Goal: Information Seeking & Learning: Learn about a topic

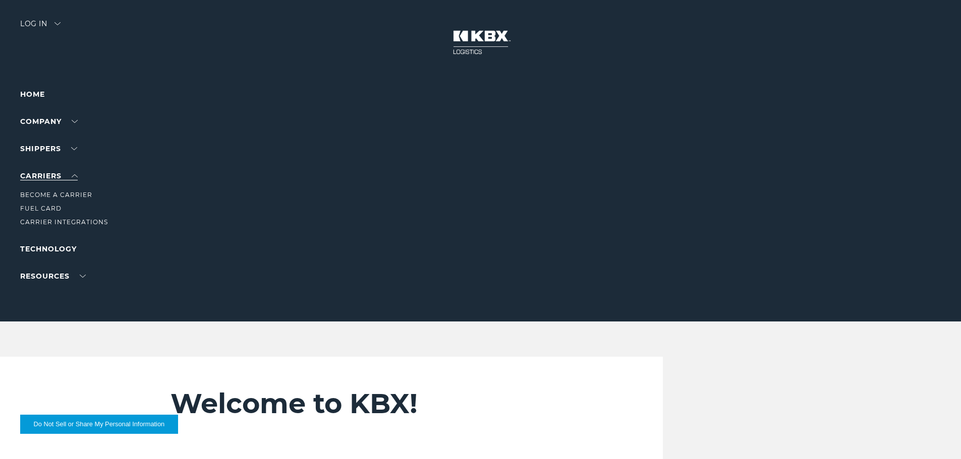
click at [77, 177] on link "Carriers" at bounding box center [48, 175] width 57 height 9
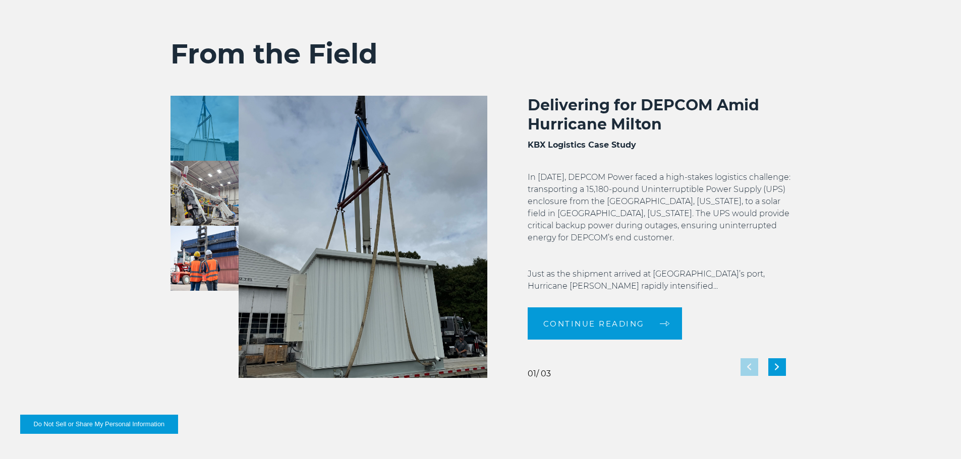
scroll to position [1866, 0]
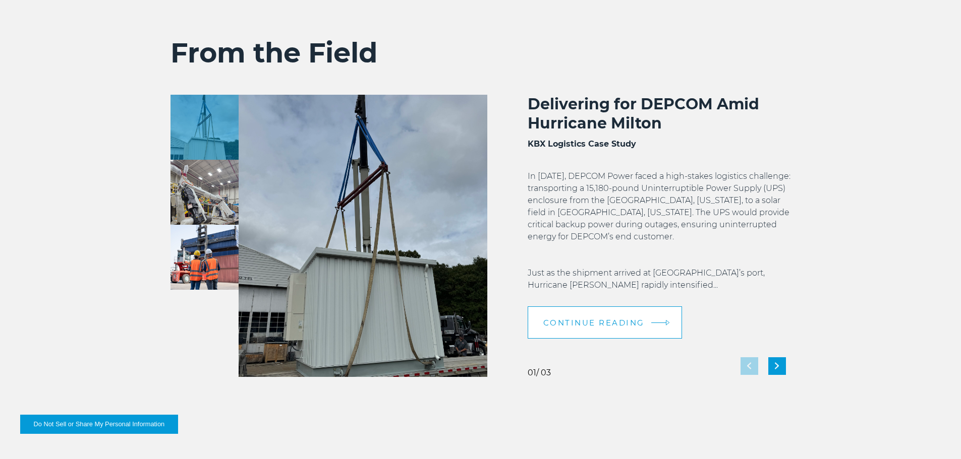
click at [630, 313] on link "Continue reading" at bounding box center [605, 323] width 154 height 32
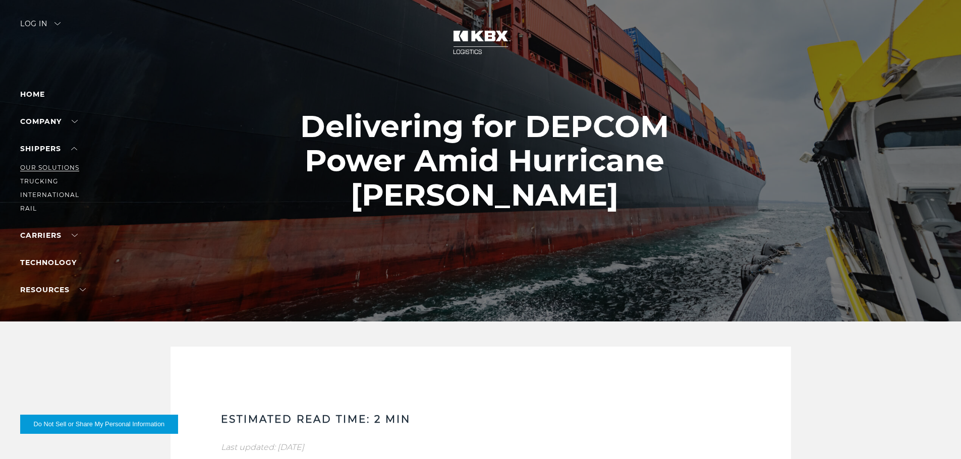
click at [70, 167] on link "Our Solutions" at bounding box center [49, 168] width 59 height 8
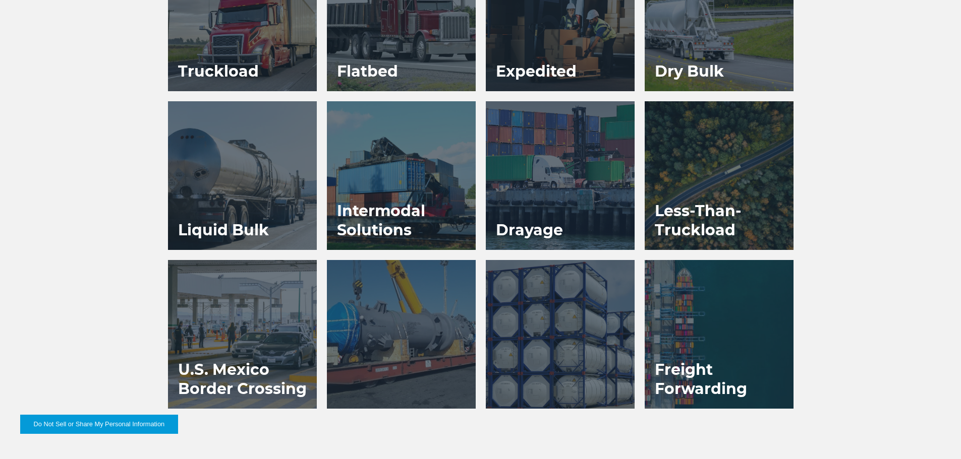
scroll to position [656, 0]
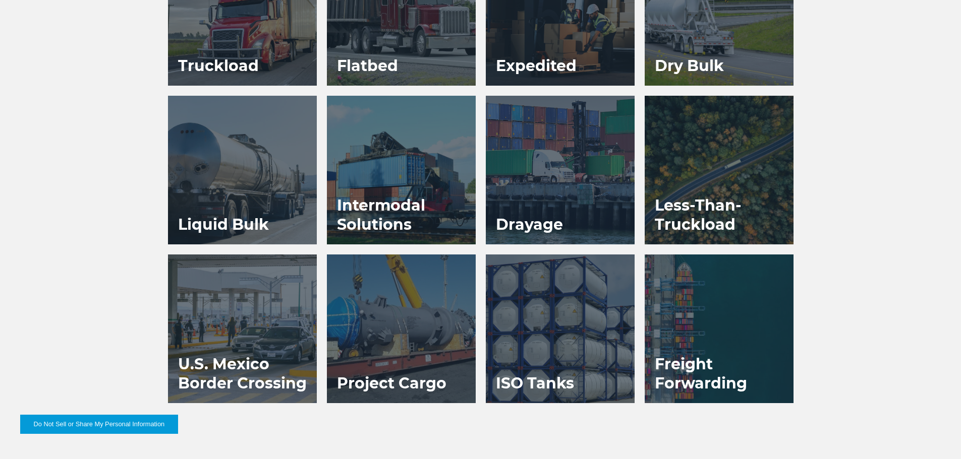
click at [704, 181] on div at bounding box center [719, 170] width 149 height 149
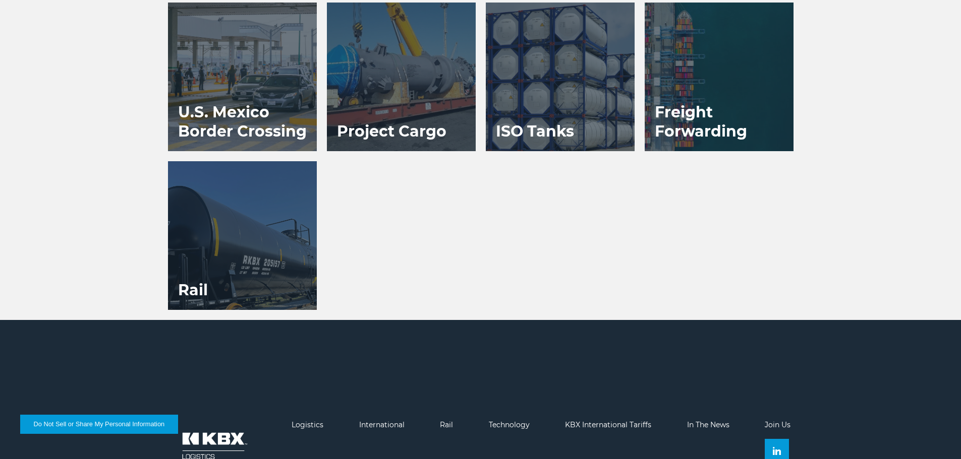
scroll to position [706, 0]
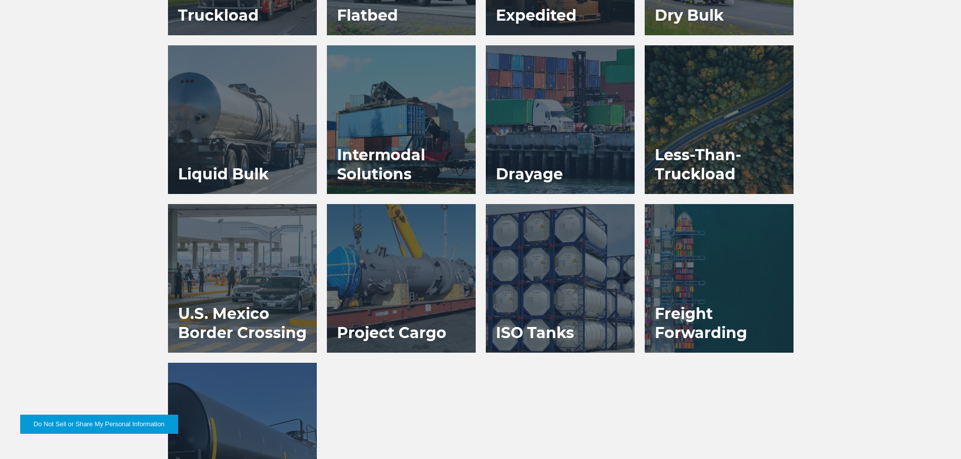
click at [225, 413] on div at bounding box center [242, 437] width 149 height 149
click at [548, 160] on h3 "Drayage" at bounding box center [529, 174] width 87 height 39
click at [412, 85] on div at bounding box center [401, 119] width 149 height 149
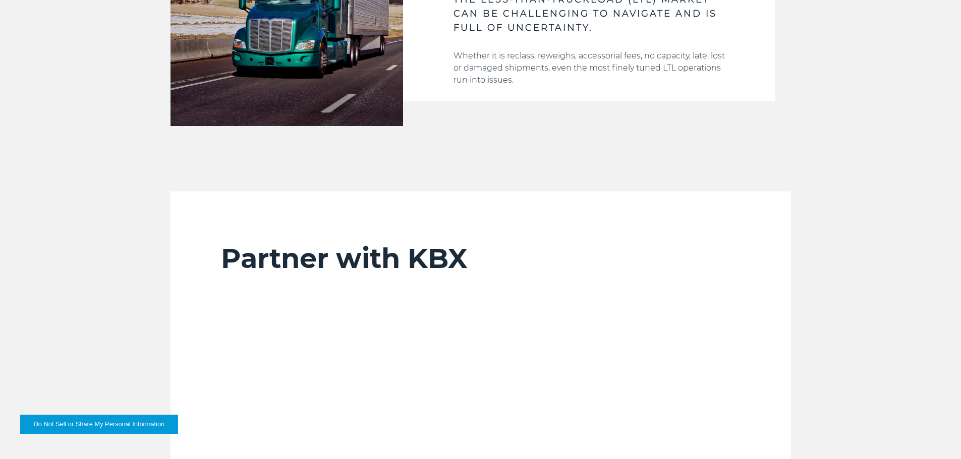
scroll to position [454, 0]
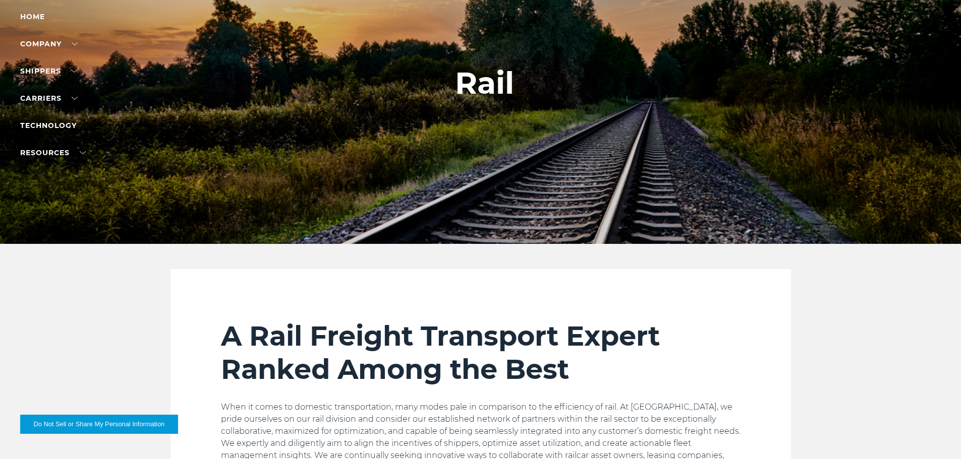
scroll to position [50, 0]
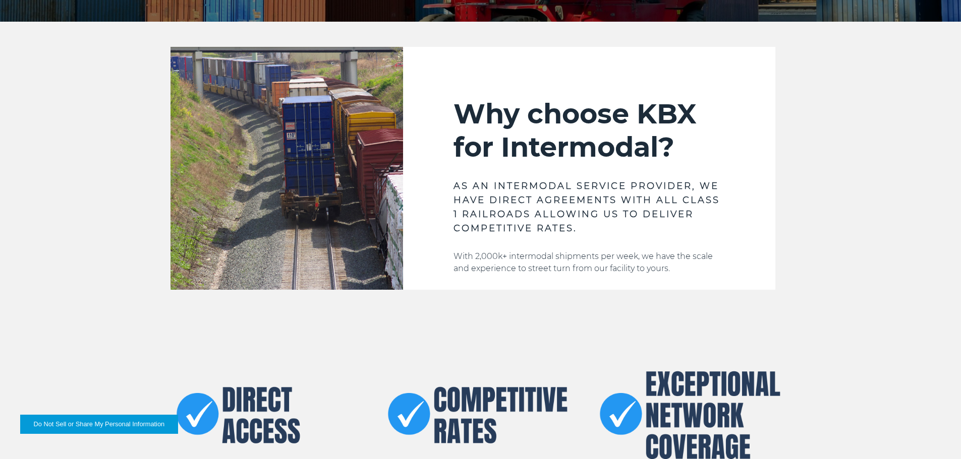
scroll to position [303, 0]
